Goal: Navigation & Orientation: Find specific page/section

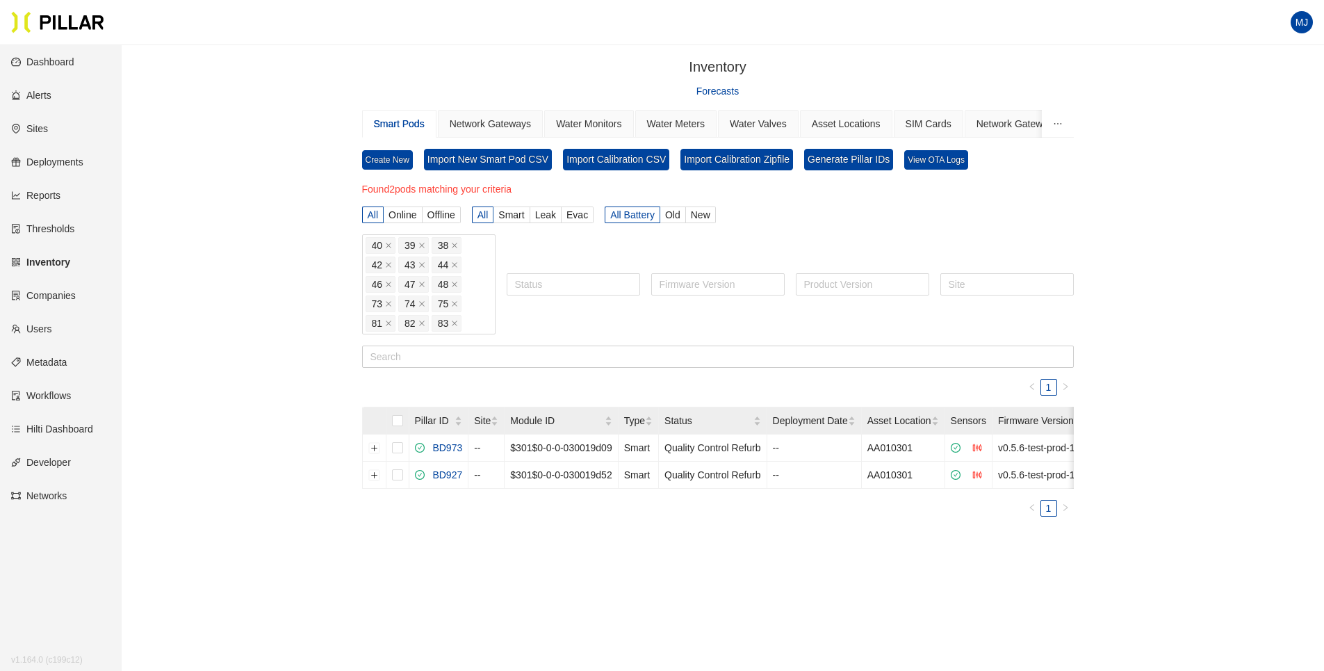
click at [233, 125] on div "Inventory / Forecasts Smart Pods Network Gateways Water Monitors Water Meters W…" at bounding box center [718, 314] width 1124 height 516
click at [48, 128] on link "Sites" at bounding box center [29, 128] width 37 height 11
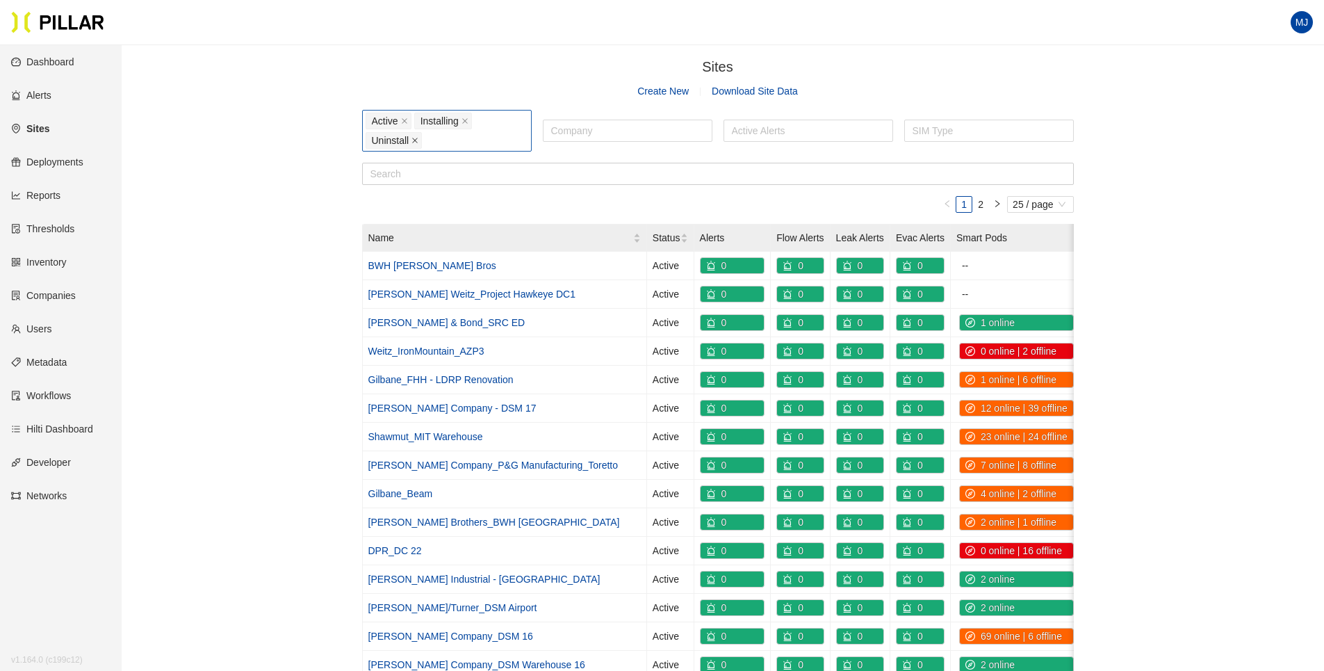
click at [415, 142] on icon "close" at bounding box center [414, 140] width 7 height 7
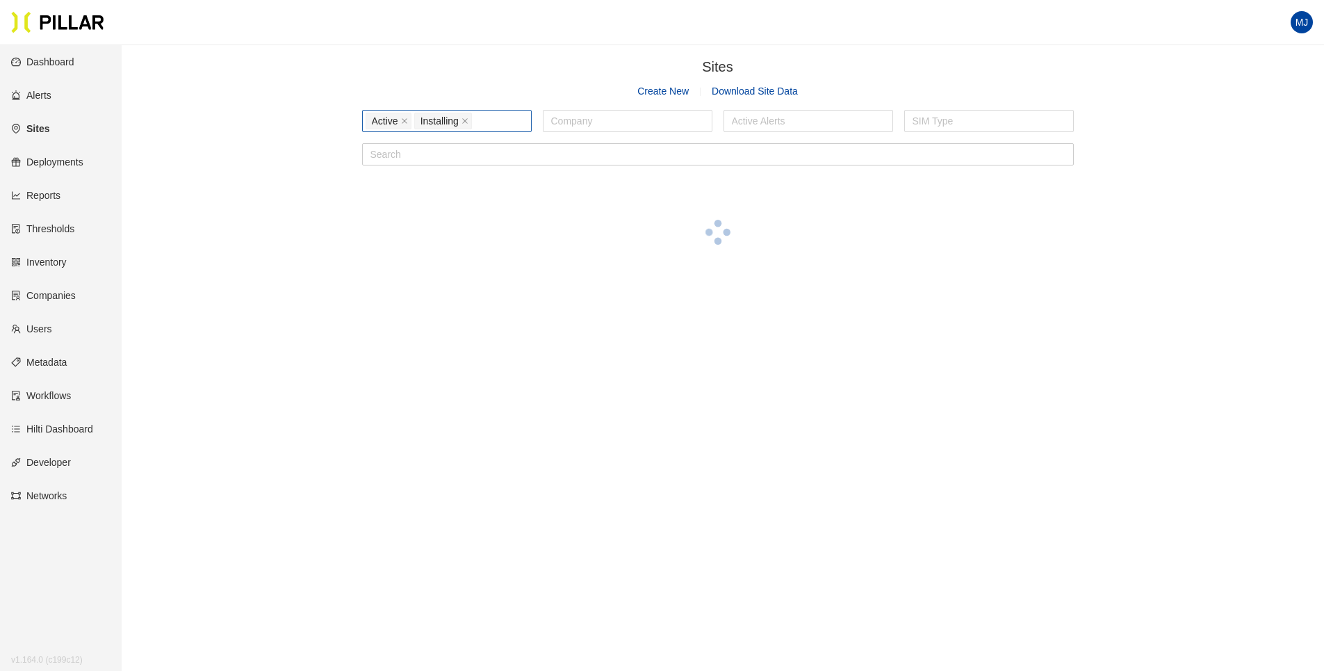
click at [468, 121] on span "Installing" at bounding box center [443, 121] width 58 height 17
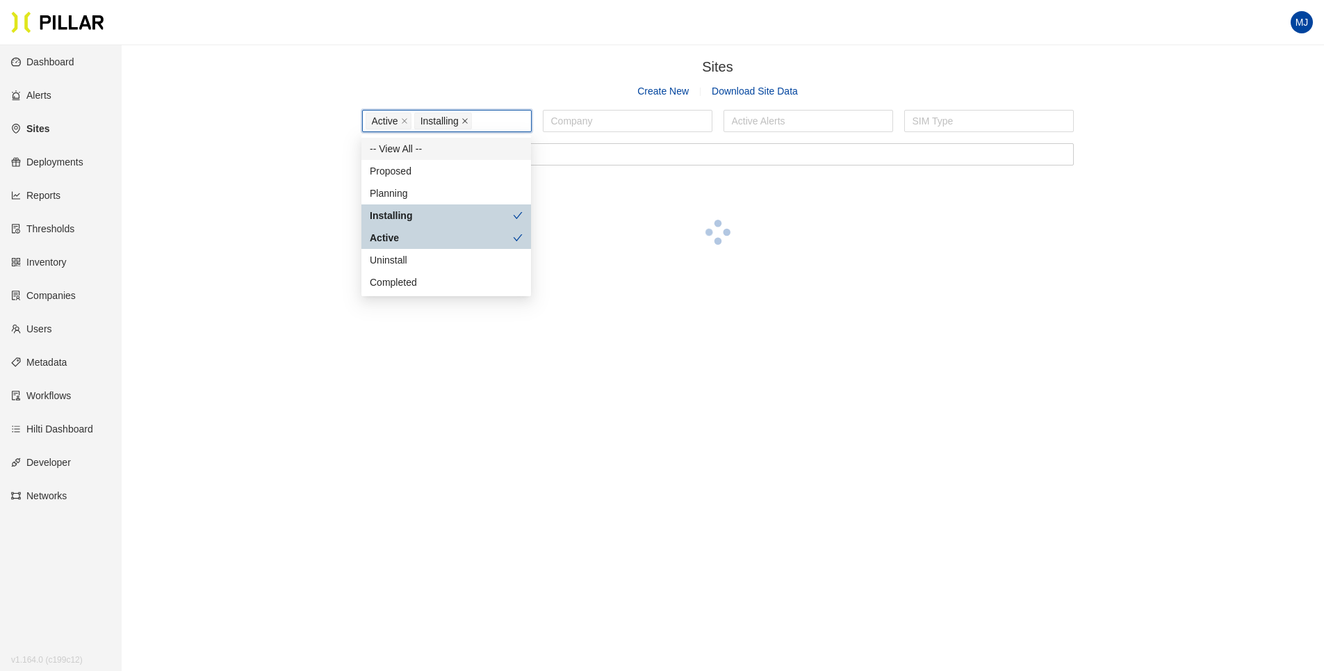
click at [464, 121] on icon "close" at bounding box center [465, 122] width 6 height 6
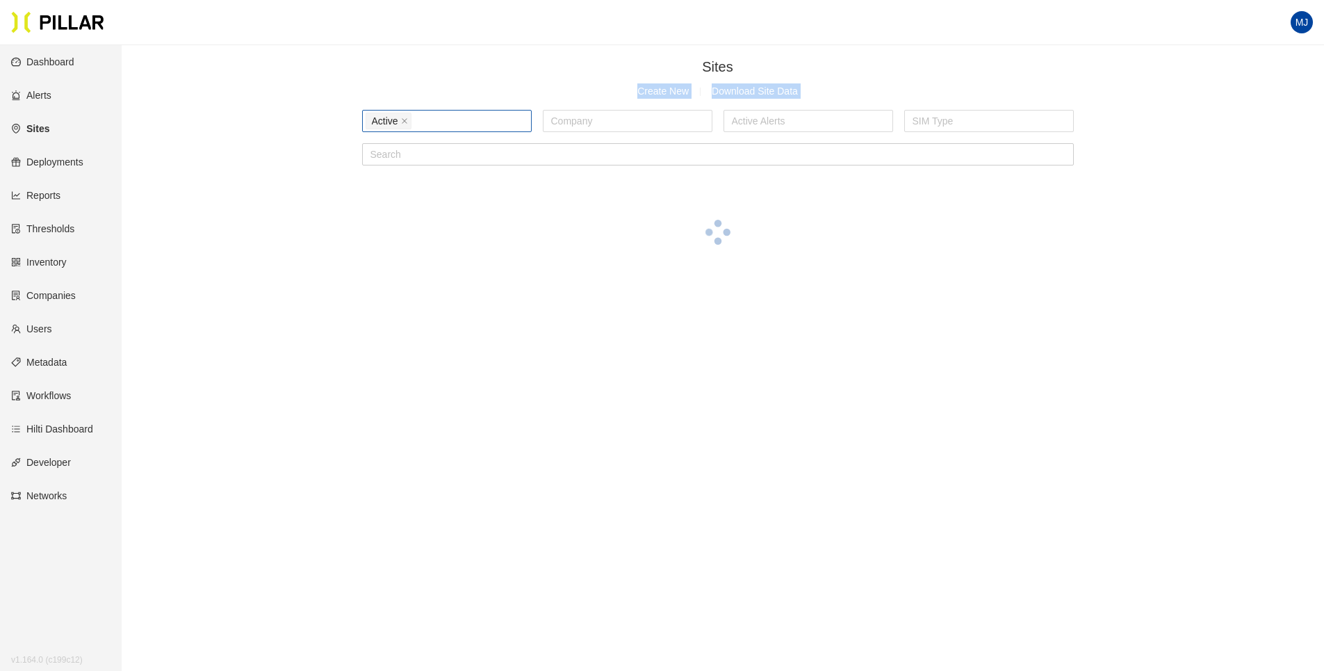
click at [302, 99] on div "Sites / Create New Download Site Data Active Company Active Alerts SIM Type" at bounding box center [718, 174] width 1124 height 236
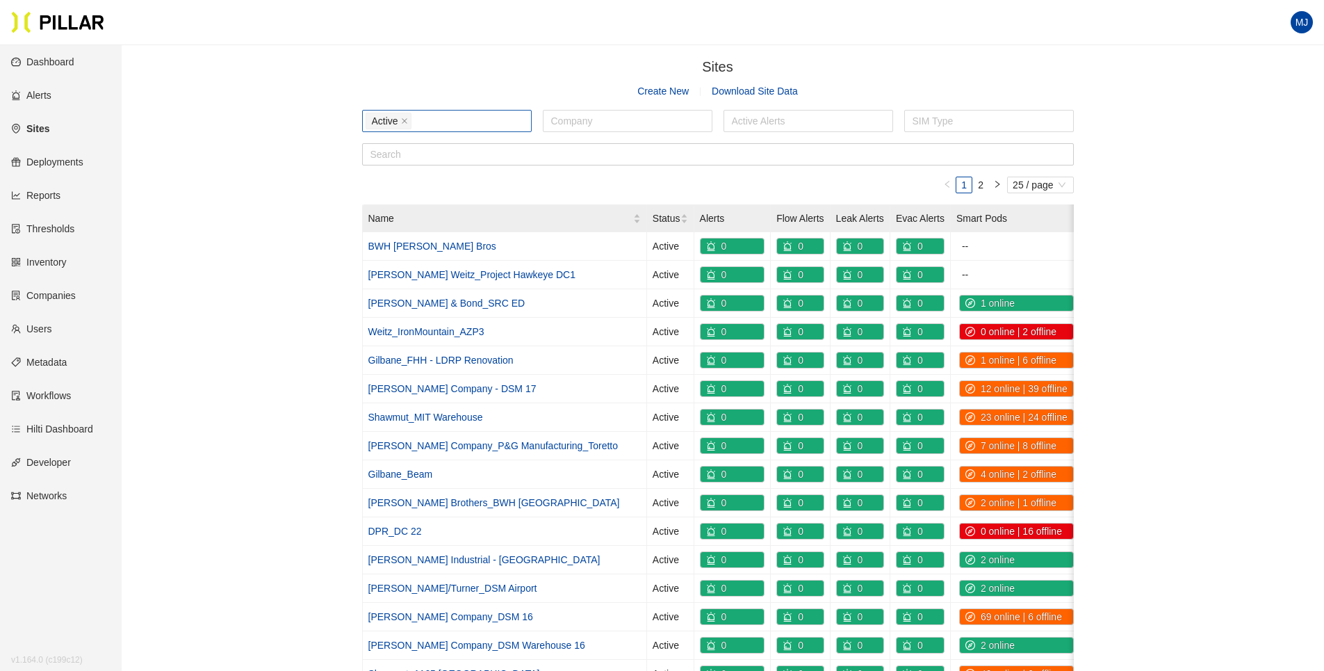
click at [181, 323] on div "Sites / Create New Download Site Data Active Company Active Alerts SIM Type 1 2…" at bounding box center [718, 519] width 1124 height 927
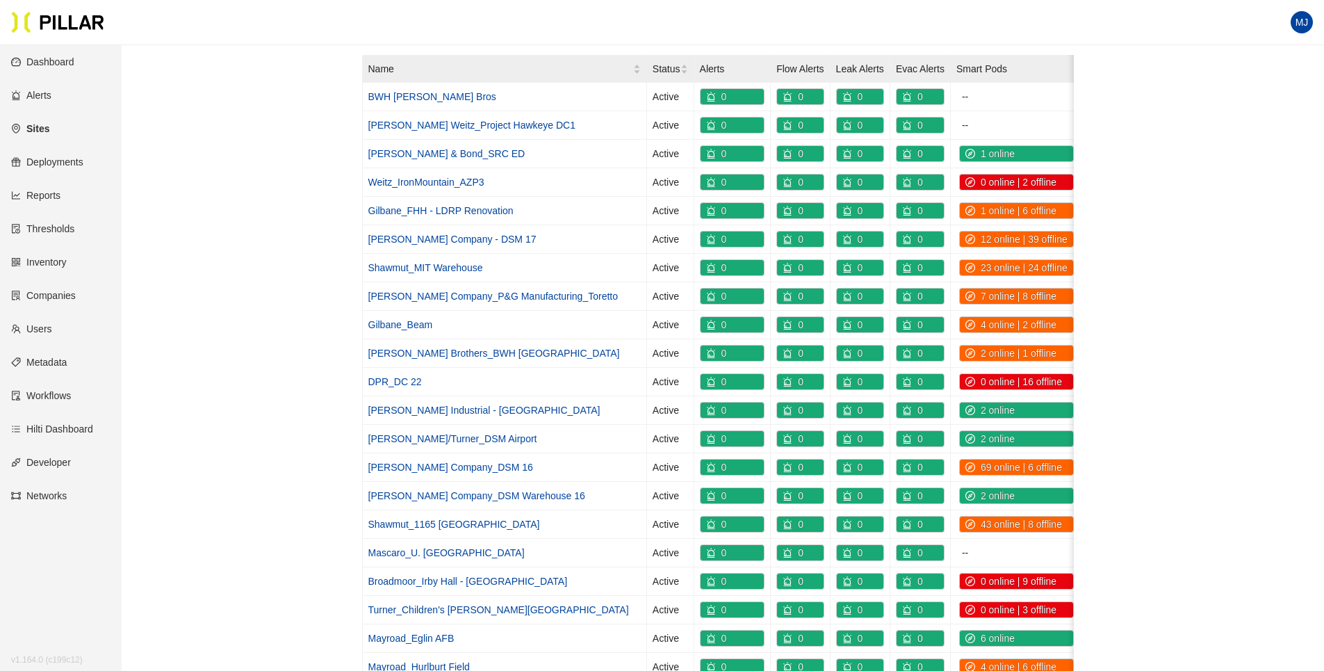
scroll to position [152, 0]
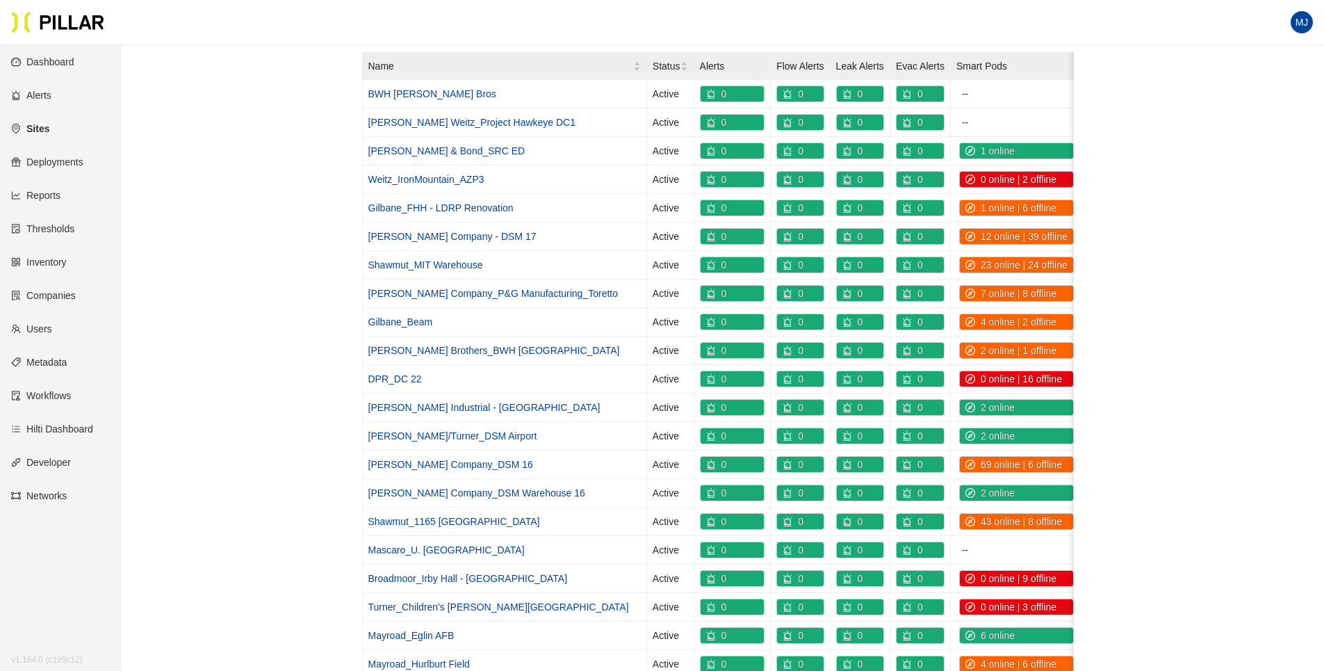
click at [283, 327] on div "Sites / Create New Download Site Data Active Company Active Alerts SIM Type 1 2…" at bounding box center [718, 367] width 1124 height 927
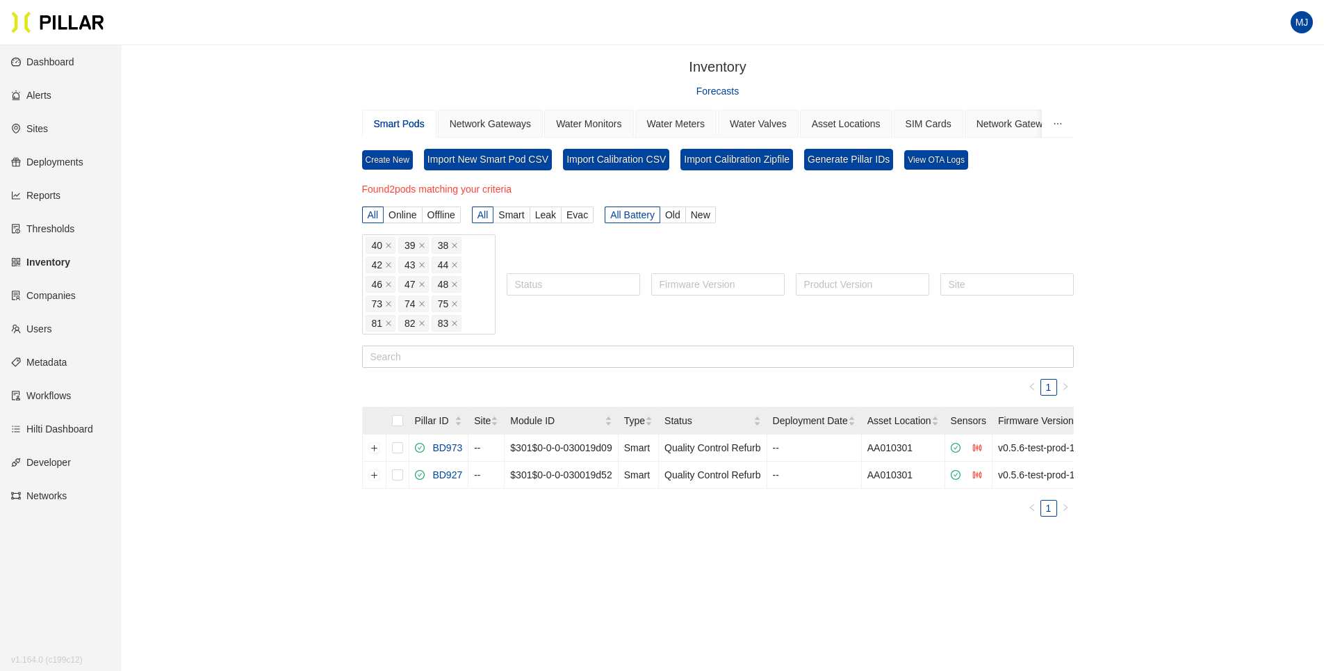
click at [53, 63] on link "Dashboard" at bounding box center [42, 61] width 63 height 11
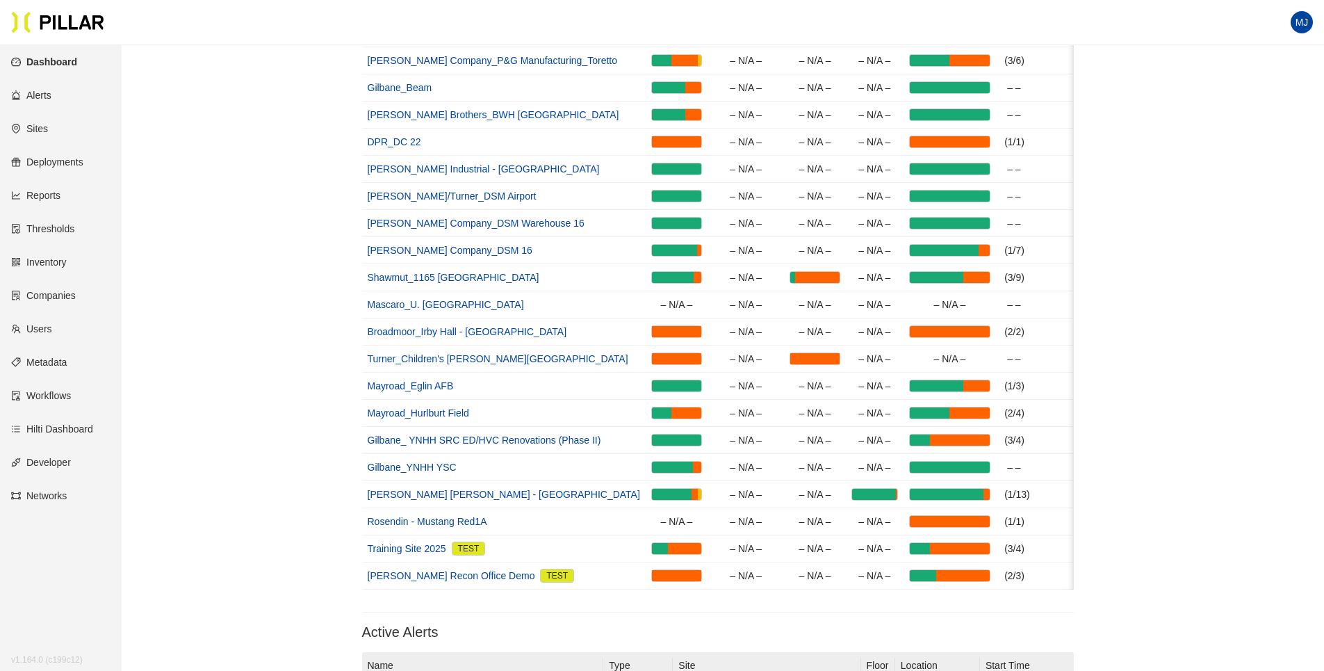
scroll to position [417, 0]
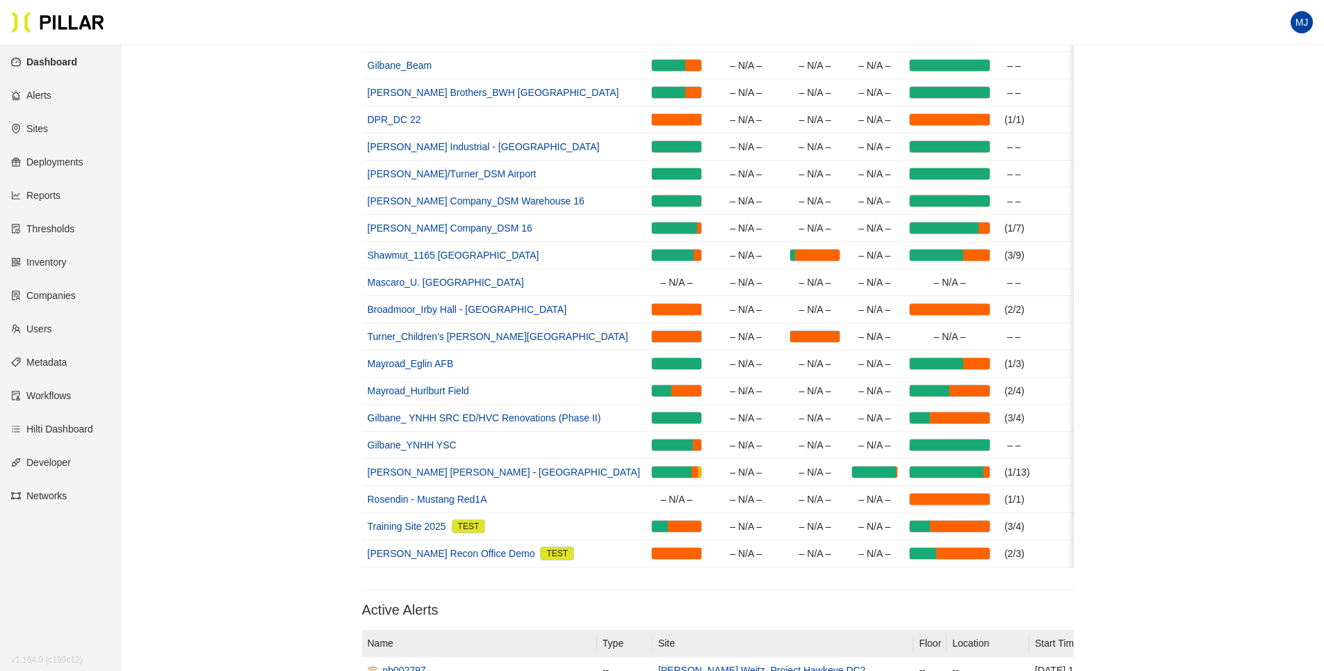
click at [209, 365] on section "Network Status Smart Pods Leak Pucks Evac Pucks Network Gateways Active Sites N…" at bounding box center [718, 478] width 1124 height 1679
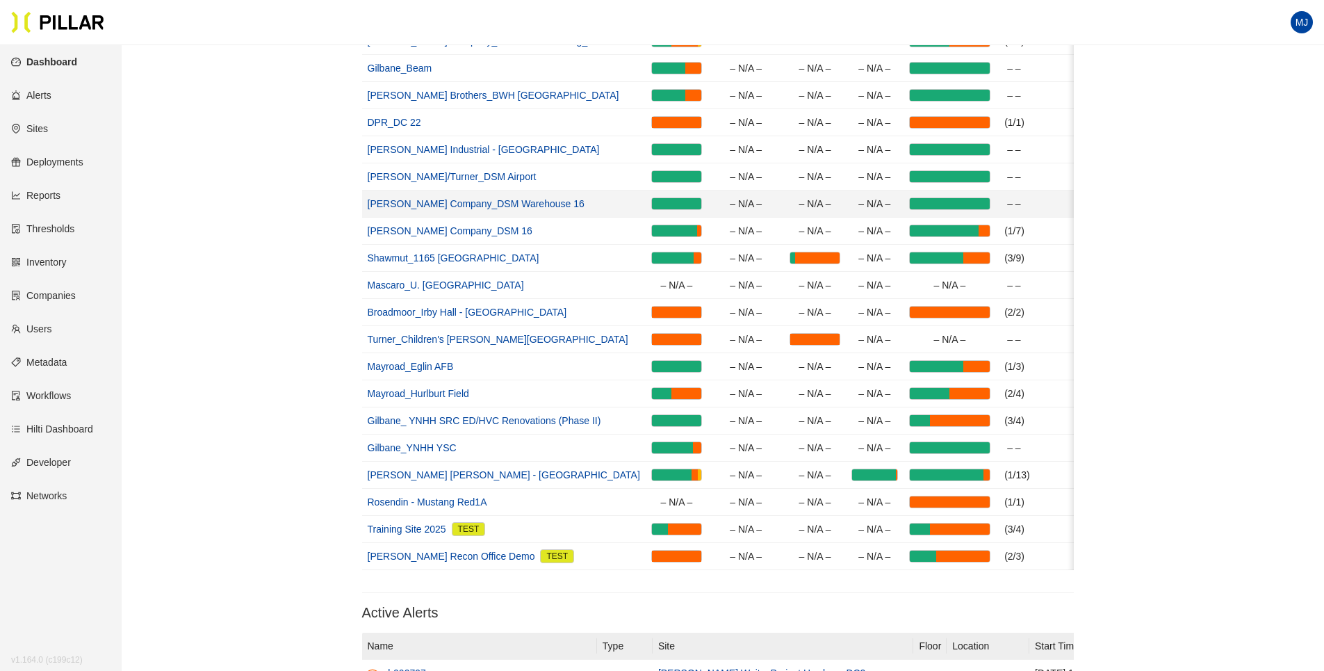
scroll to position [430, 0]
